Goal: Find specific page/section: Find specific page/section

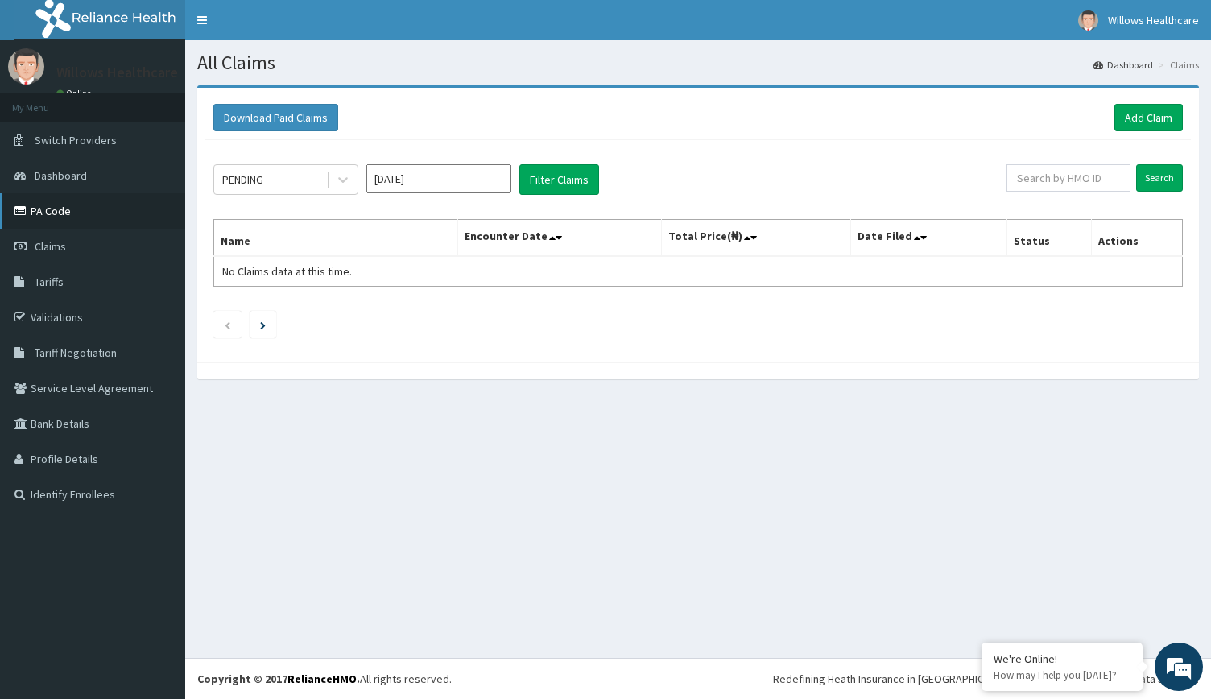
click at [64, 217] on link "PA Code" at bounding box center [92, 210] width 185 height 35
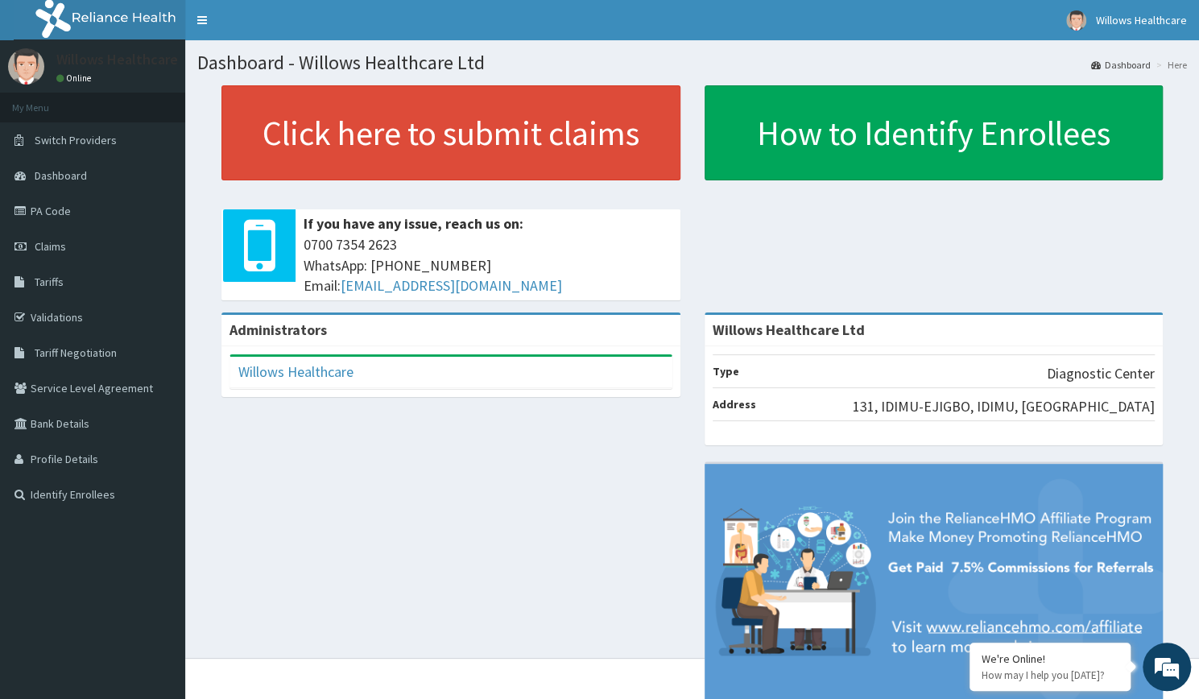
click at [105, 209] on link "PA Code" at bounding box center [92, 210] width 185 height 35
